Goal: Task Accomplishment & Management: Manage account settings

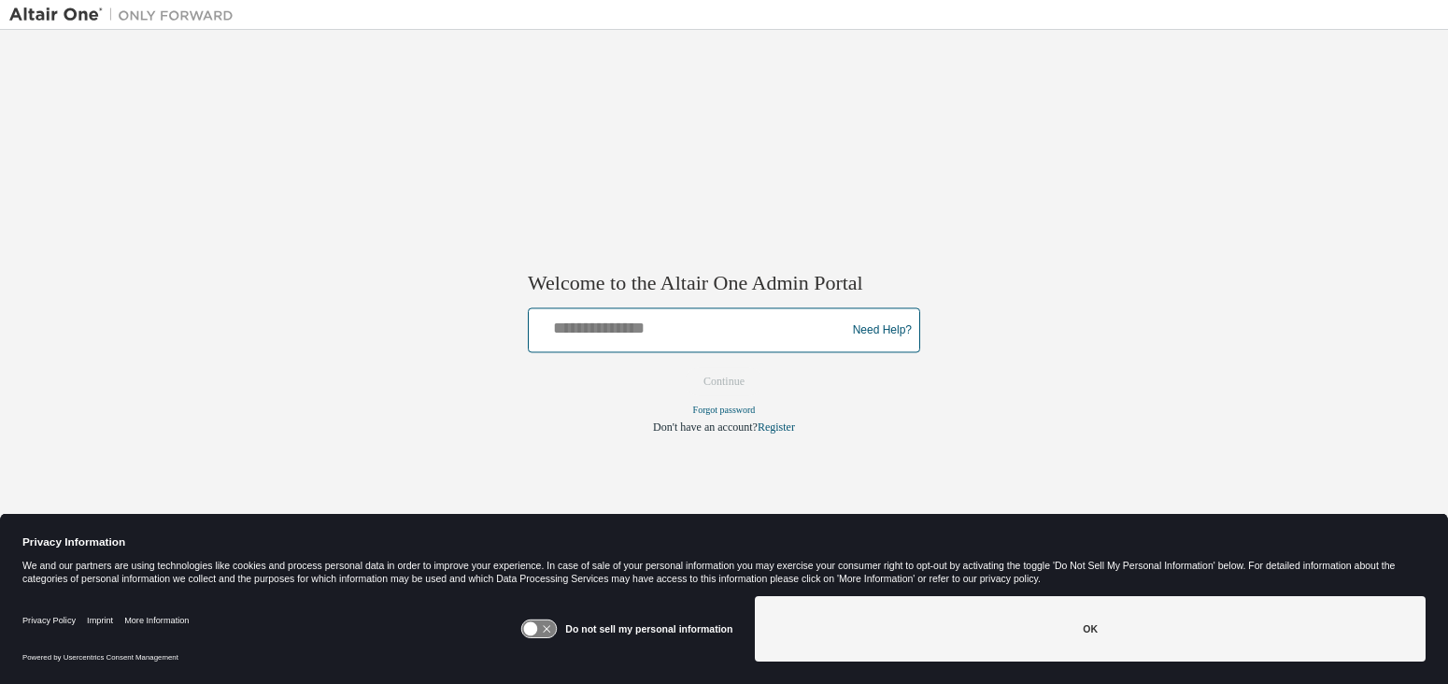
click at [651, 328] on input "text" at bounding box center [689, 326] width 307 height 27
click at [653, 331] on input "text" at bounding box center [689, 326] width 307 height 27
type input "**********"
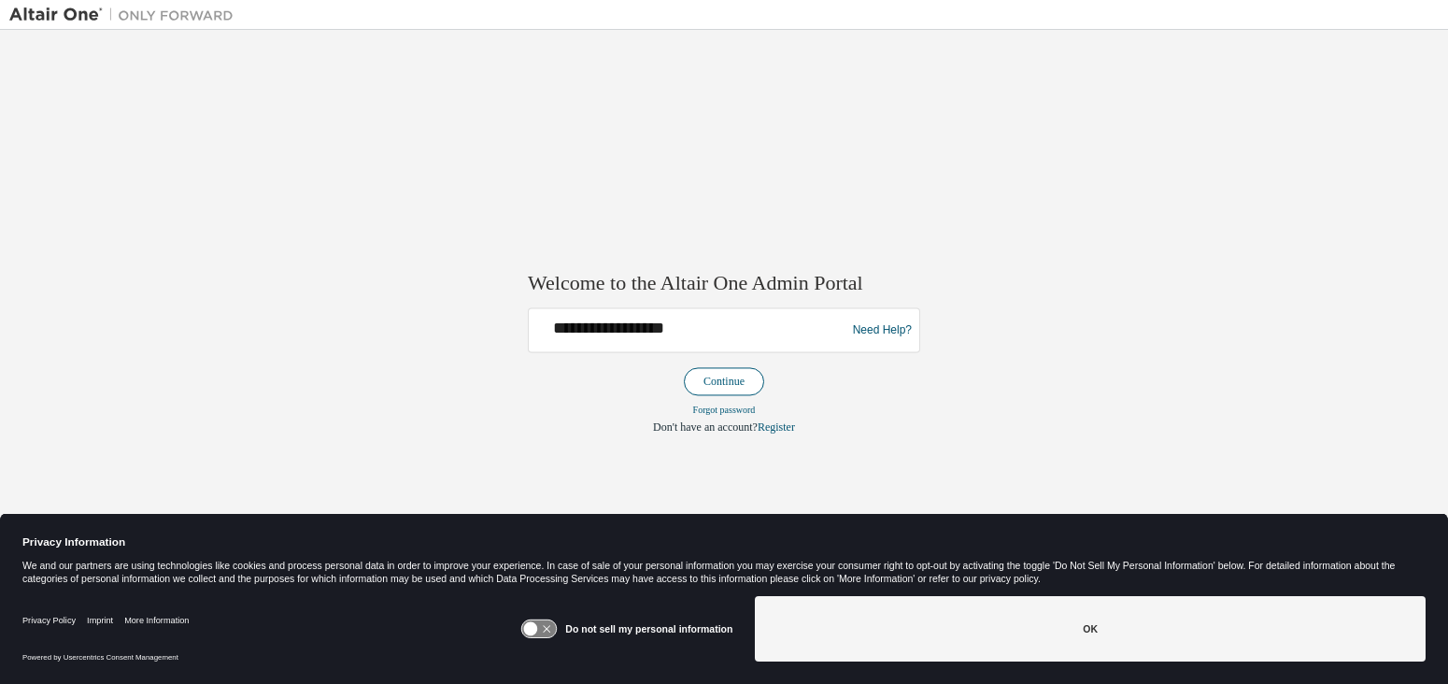
click at [733, 385] on button "Continue" at bounding box center [724, 382] width 80 height 28
